Goal: Transaction & Acquisition: Purchase product/service

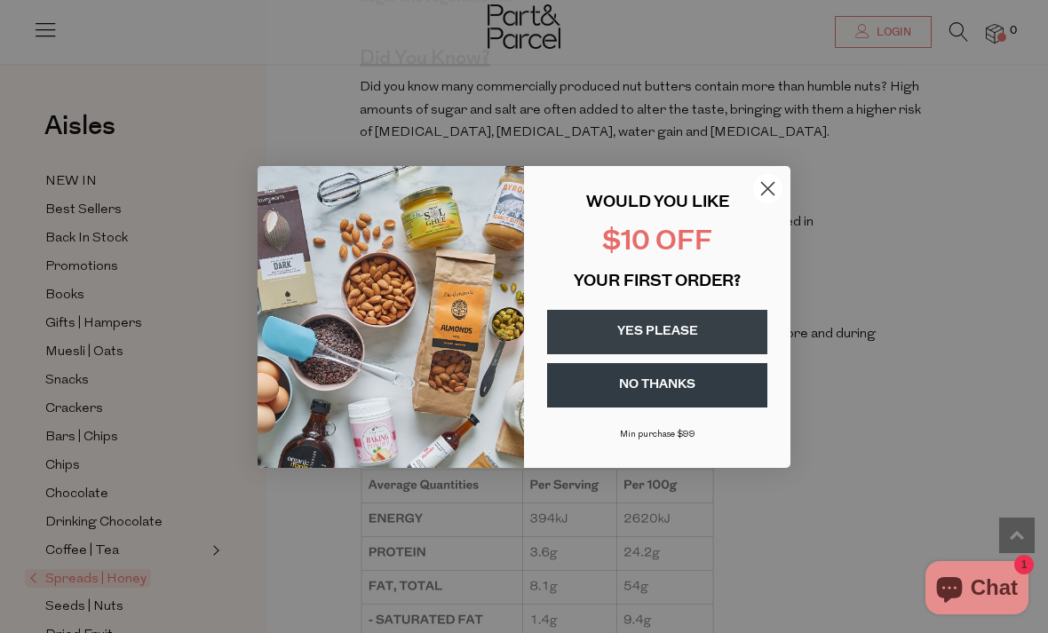
scroll to position [1114, 0]
click at [711, 354] on button "YES PLEASE" at bounding box center [657, 332] width 220 height 44
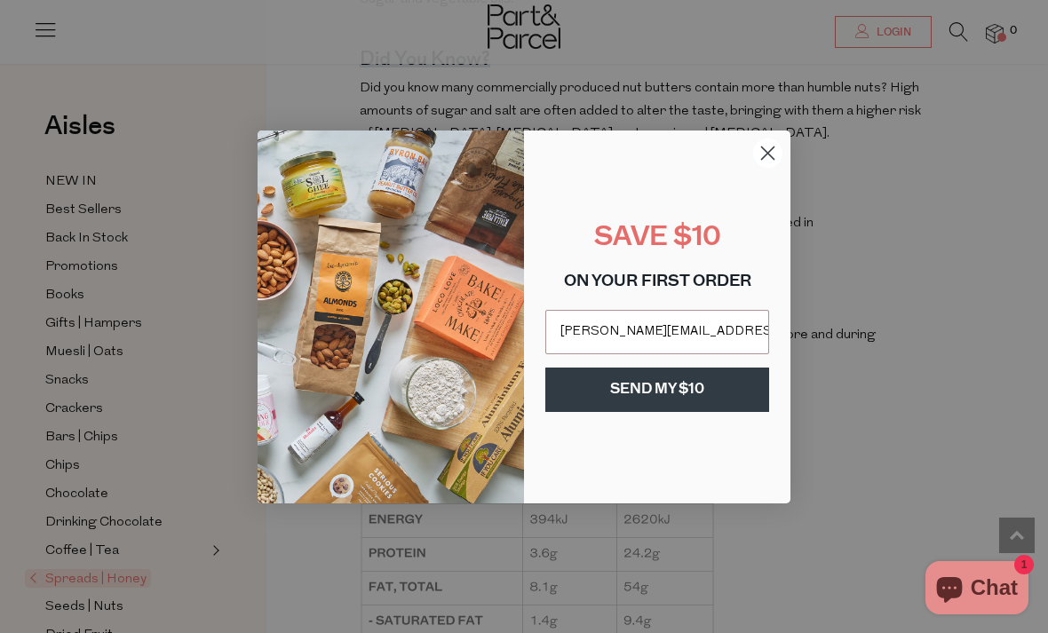
type input "shelden.frost@gmail.com"
click at [663, 412] on button "SEND MY $10" at bounding box center [657, 390] width 224 height 44
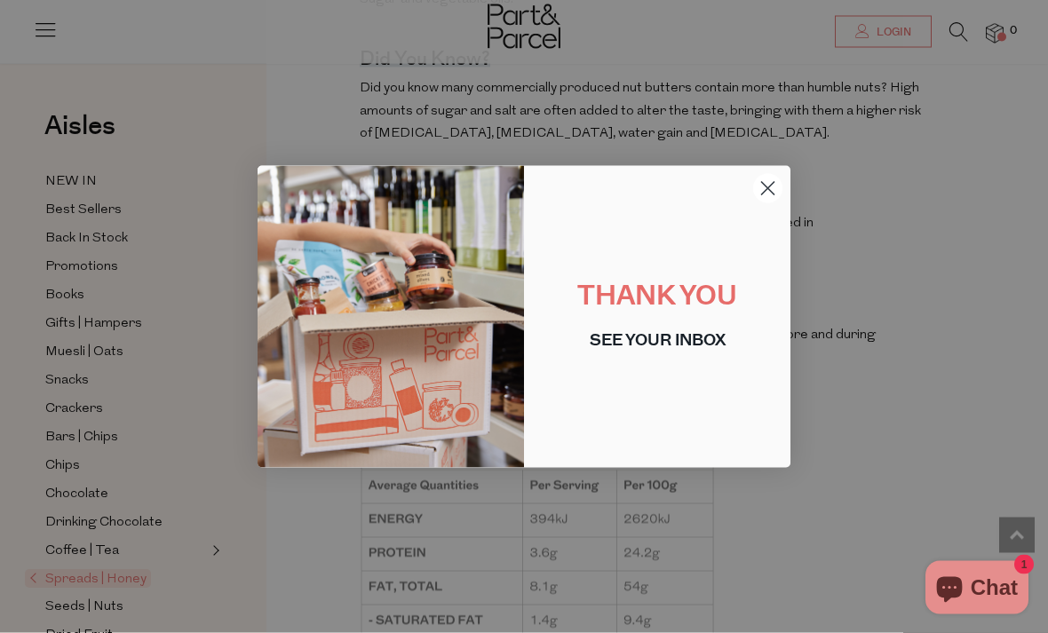
scroll to position [1115, 0]
click at [769, 203] on circle "Close dialog" at bounding box center [767, 187] width 29 height 29
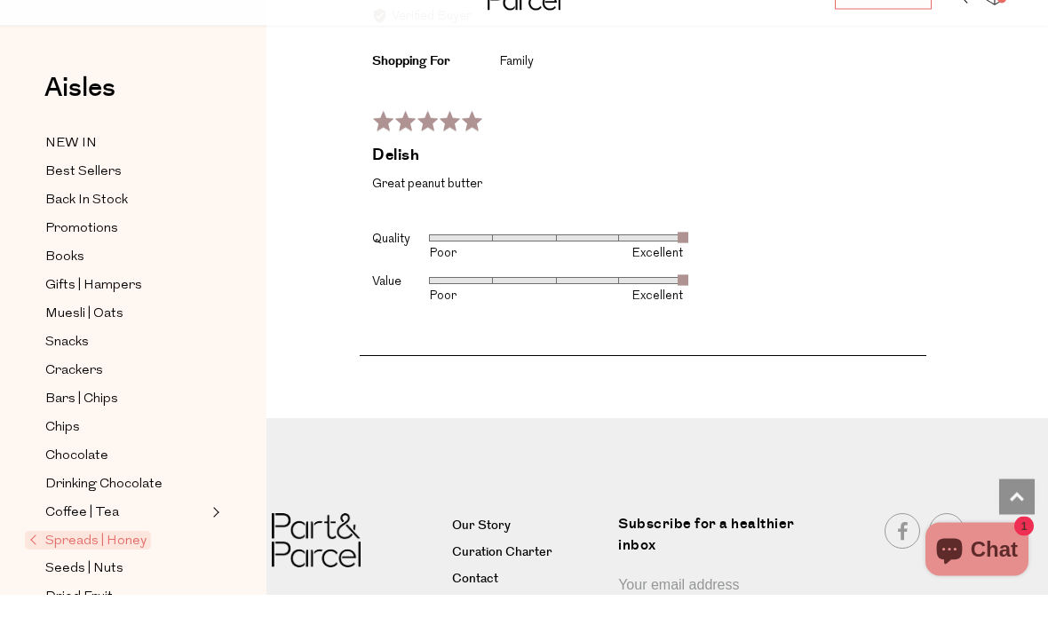
scroll to position [2827, 0]
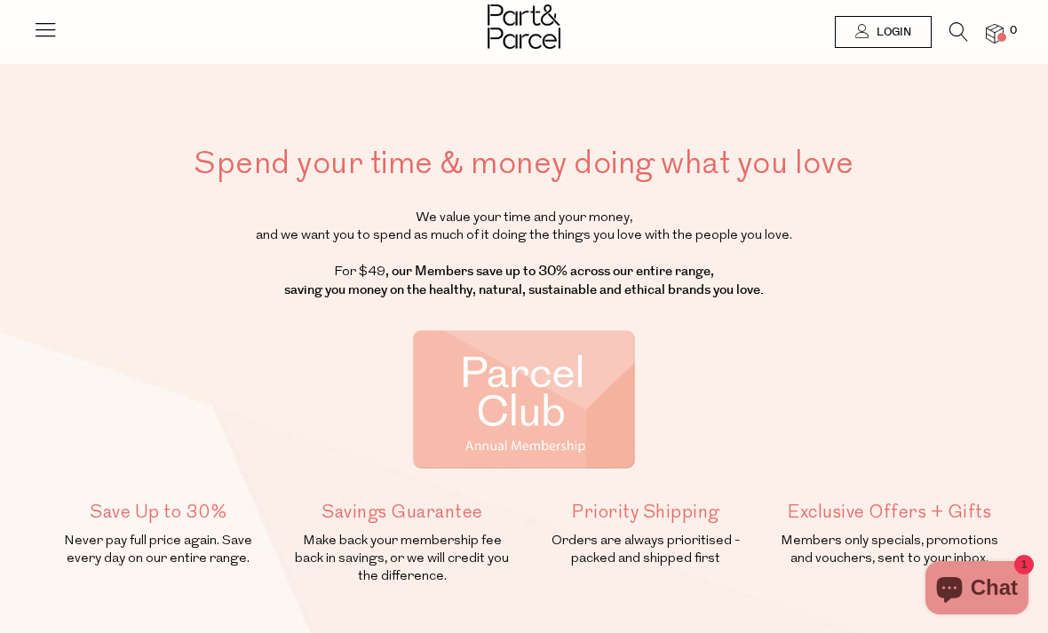
click at [992, 35] on img at bounding box center [995, 34] width 18 height 20
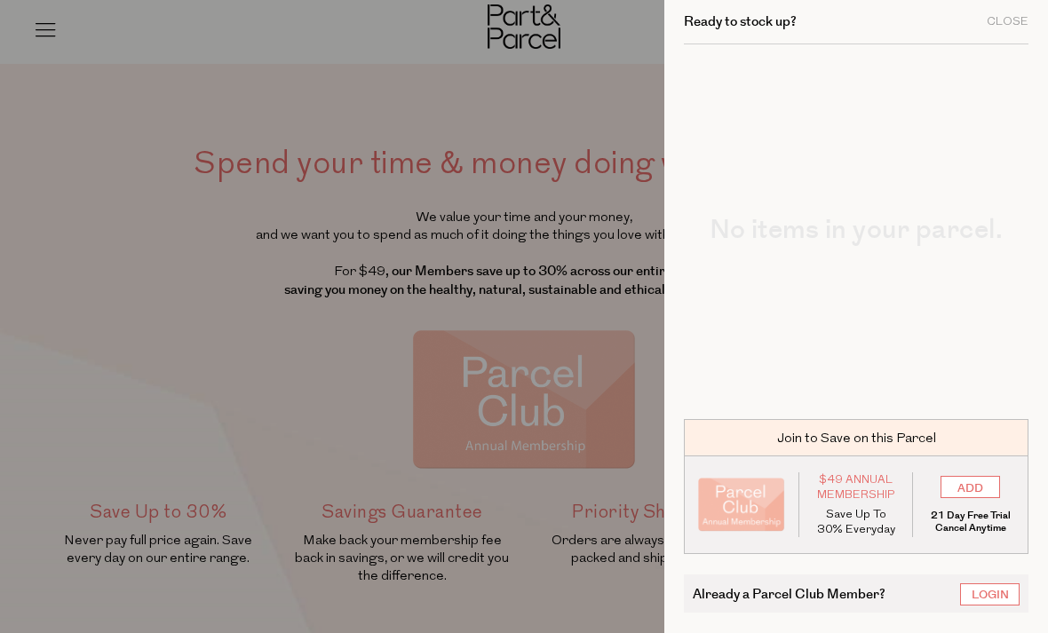
click at [547, 258] on div at bounding box center [524, 316] width 1048 height 633
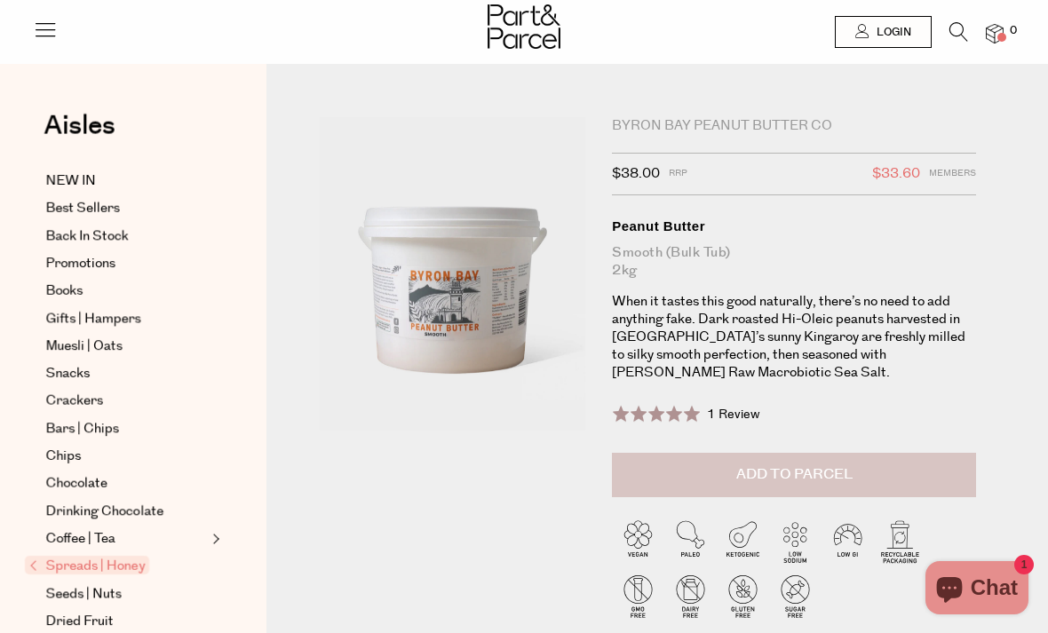
click at [868, 473] on button "Add to Parcel" at bounding box center [794, 475] width 364 height 44
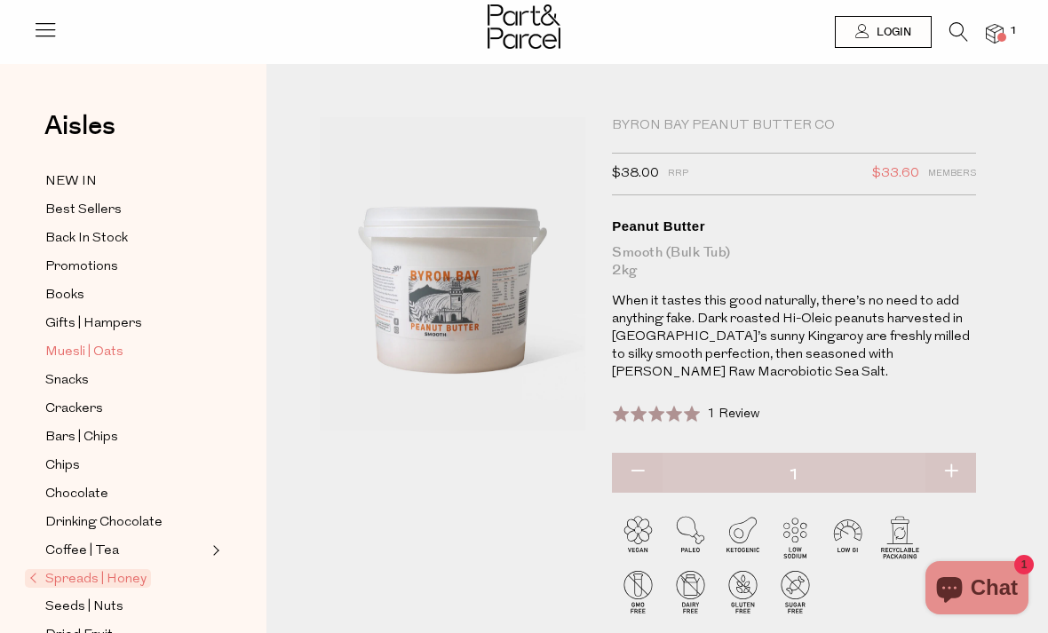
click at [98, 349] on span "Muesli | Oats" at bounding box center [84, 352] width 78 height 21
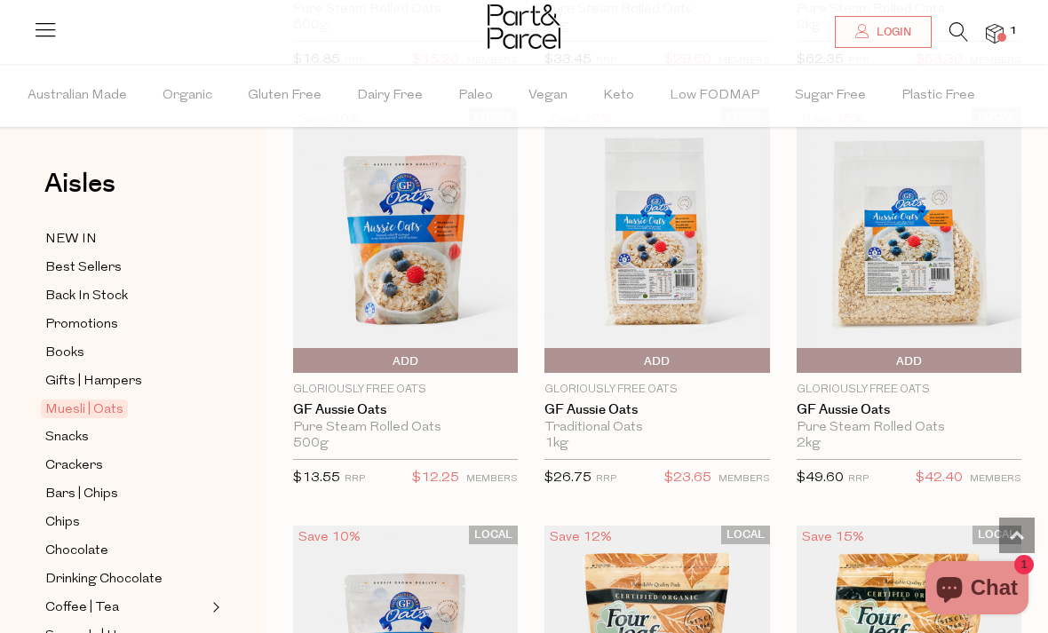
scroll to position [5936, 0]
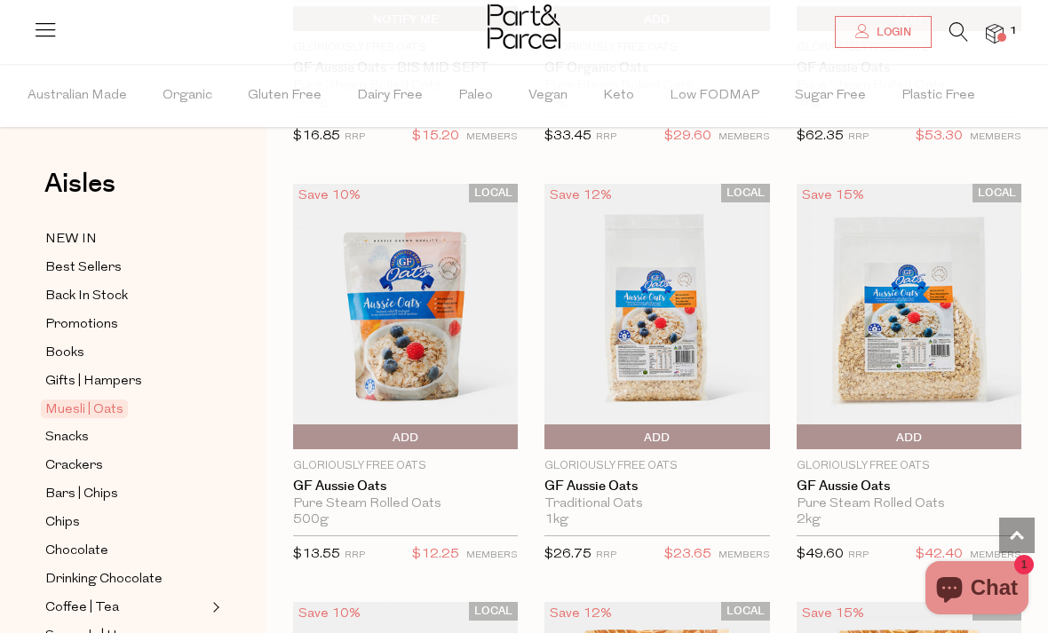
click at [999, 28] on img at bounding box center [995, 34] width 18 height 20
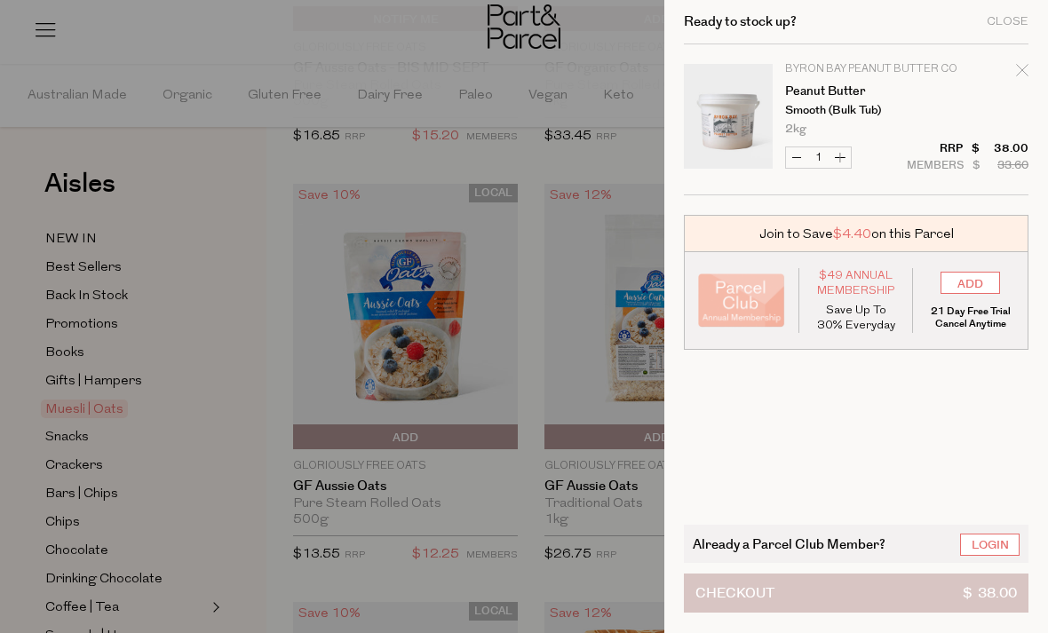
click at [935, 597] on button "Checkout $ 38.00" at bounding box center [856, 593] width 345 height 39
